Goal: Task Accomplishment & Management: Manage account settings

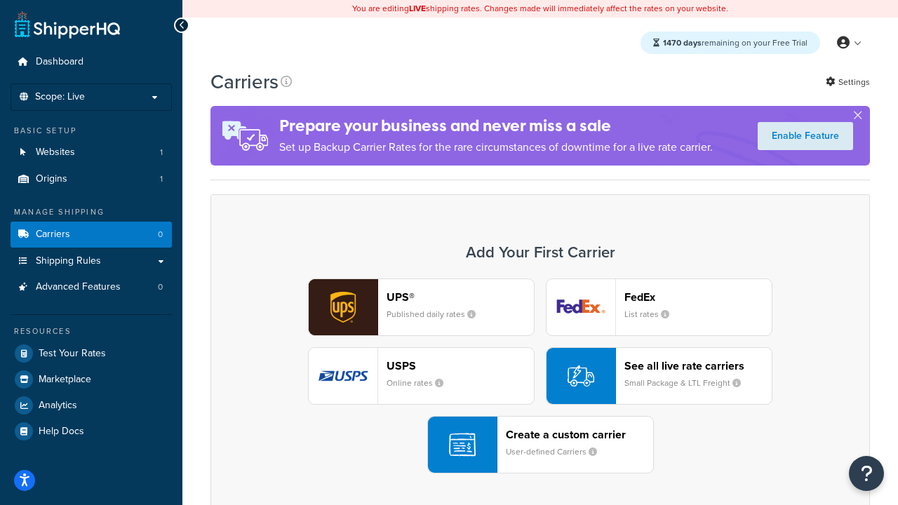
click at [540, 377] on div "UPS® Published daily rates FedEx List rates USPS Online rates See all live rate…" at bounding box center [540, 375] width 630 height 195
click at [698, 297] on header "FedEx" at bounding box center [697, 296] width 147 height 13
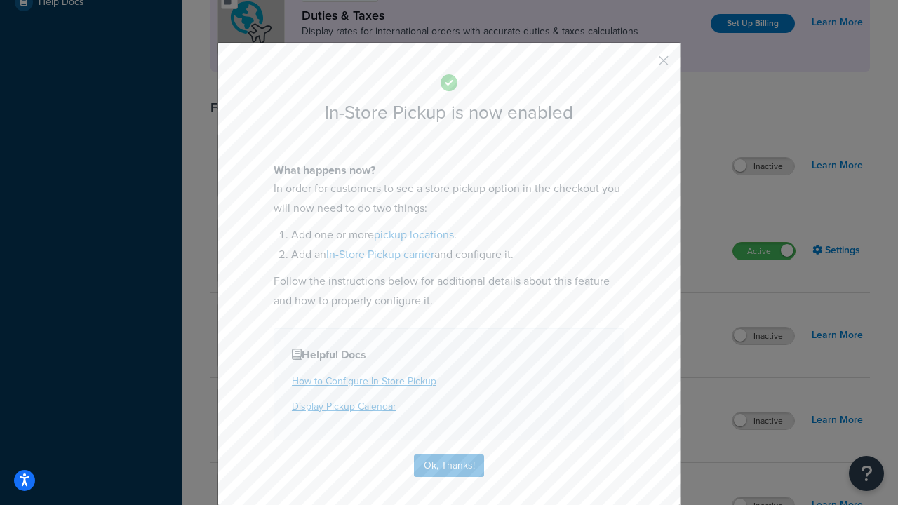
click at [642, 65] on button "button" at bounding box center [643, 66] width 4 height 4
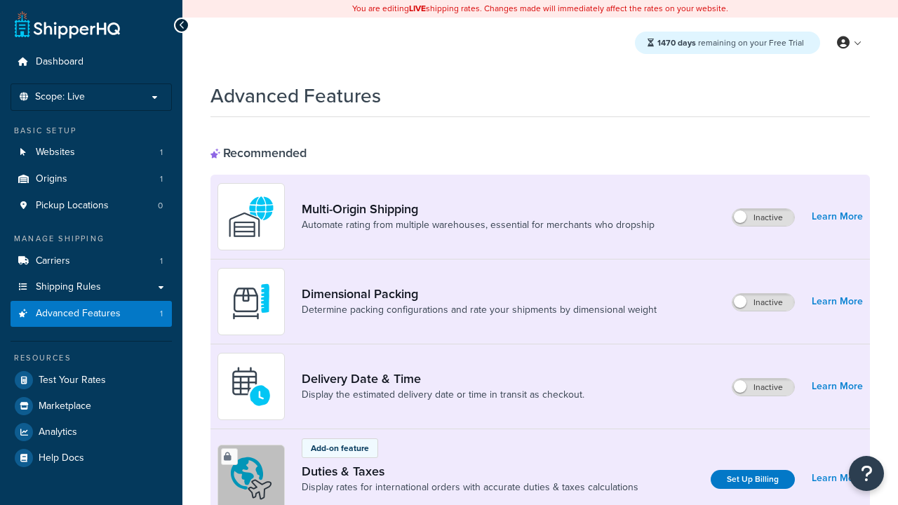
scroll to position [456, 0]
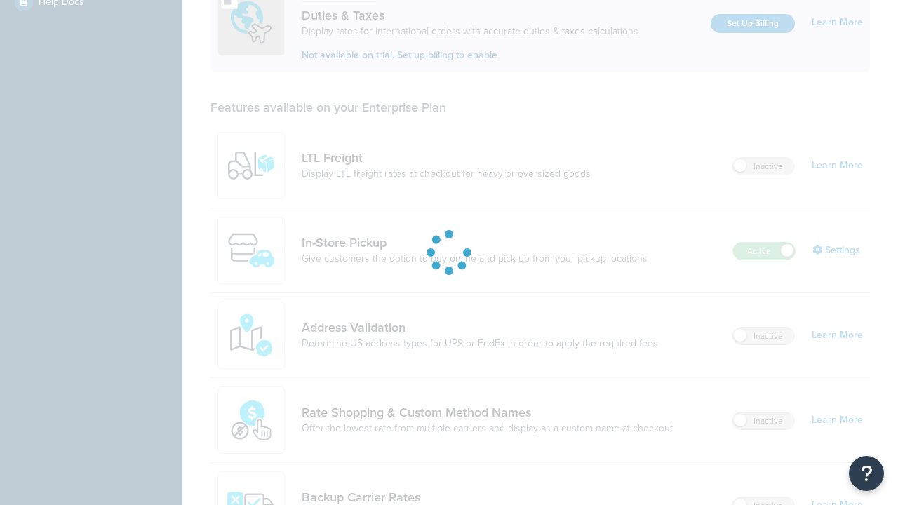
scroll to position [429, 0]
